Goal: Communication & Community: Participate in discussion

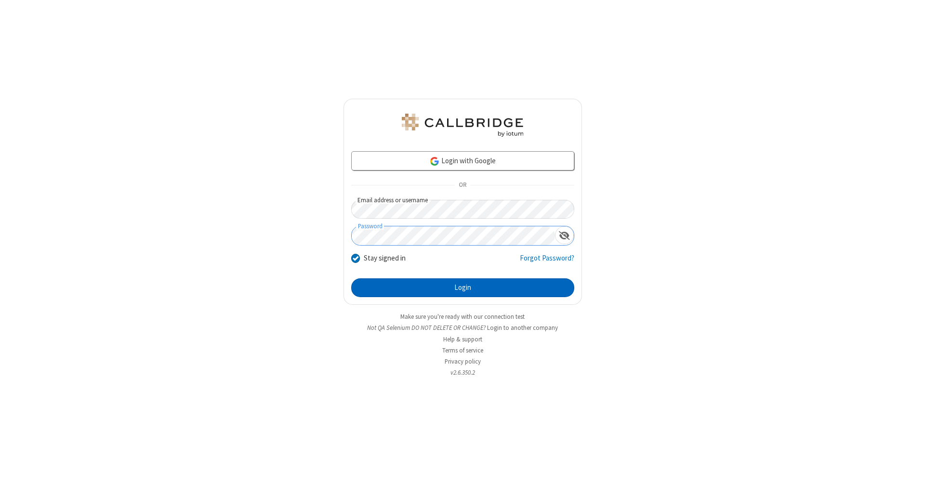
click at [462, 288] on button "Login" at bounding box center [462, 287] width 223 height 19
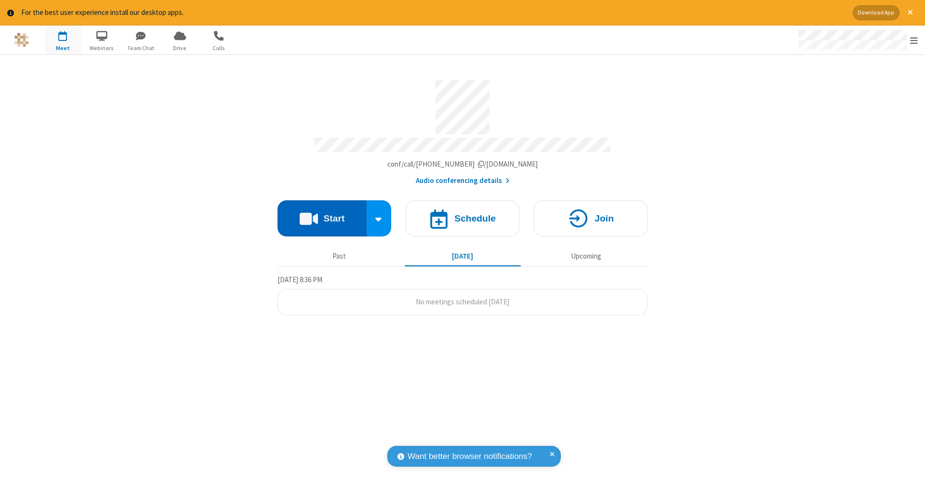
click at [322, 213] on button "Start" at bounding box center [321, 218] width 89 height 36
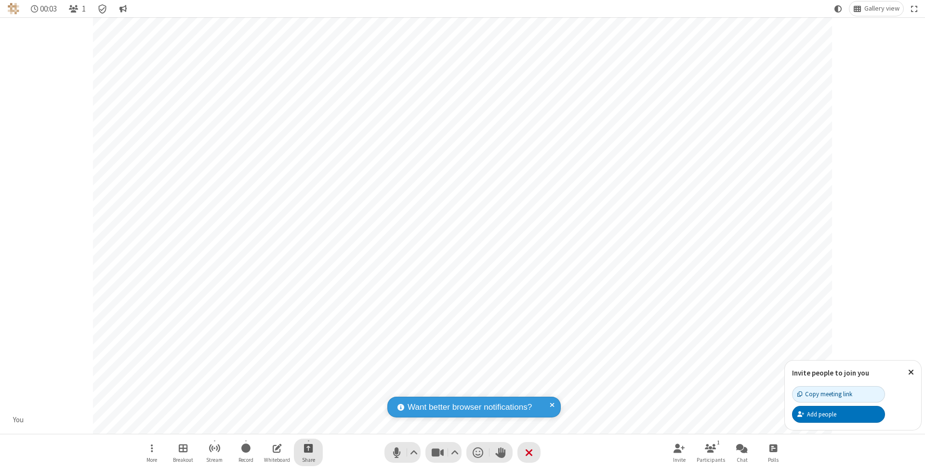
click at [308, 448] on span "Start sharing" at bounding box center [308, 448] width 9 height 12
click at [269, 425] on span "Share my screen" at bounding box center [269, 426] width 11 height 8
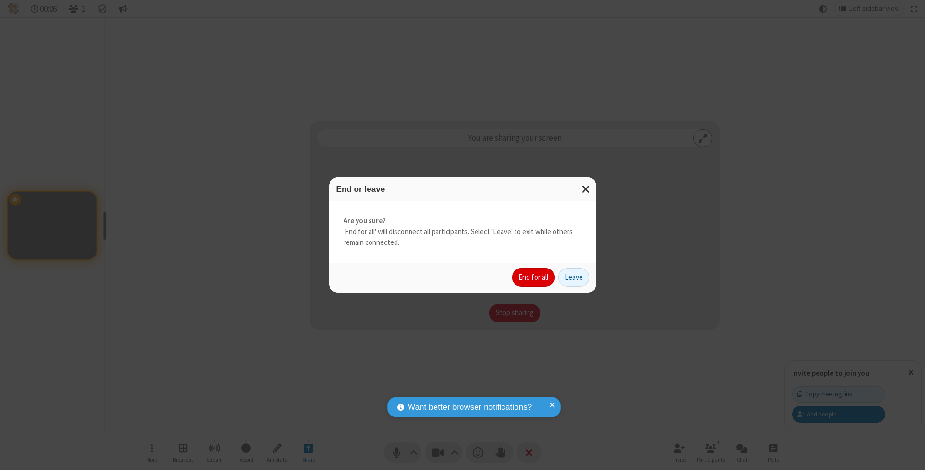
click at [534, 277] on button "End for all" at bounding box center [533, 277] width 42 height 19
